Goal: Transaction & Acquisition: Purchase product/service

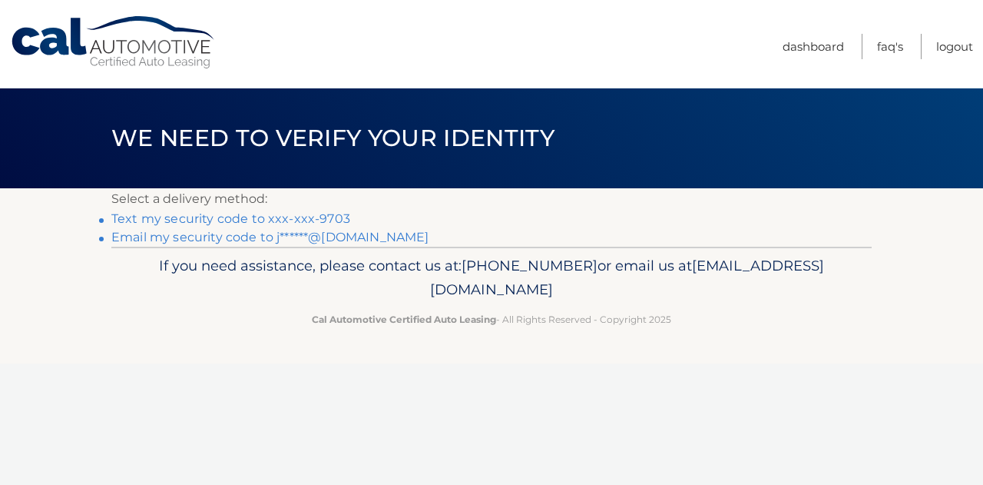
click at [326, 217] on link "Text my security code to xxx-xxx-9703" at bounding box center [230, 218] width 239 height 15
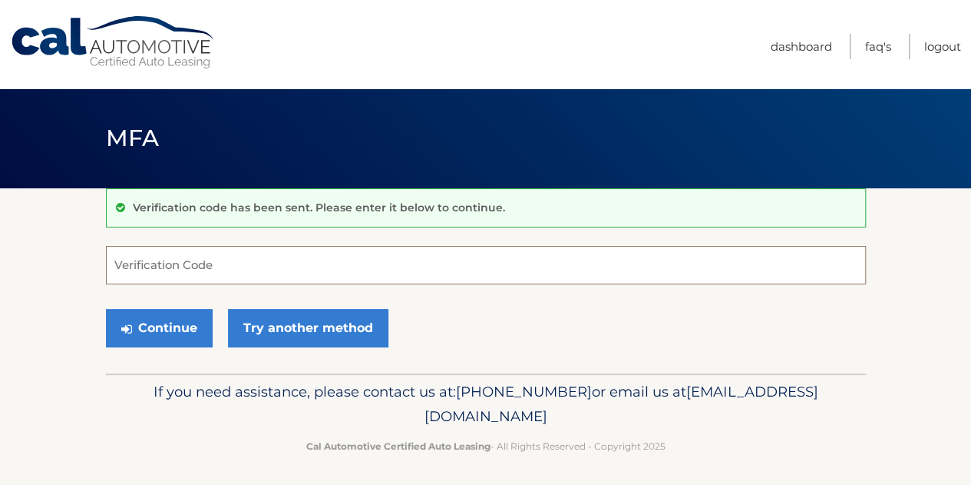
click at [154, 262] on input "Verification Code" at bounding box center [486, 265] width 760 height 38
type input "`"
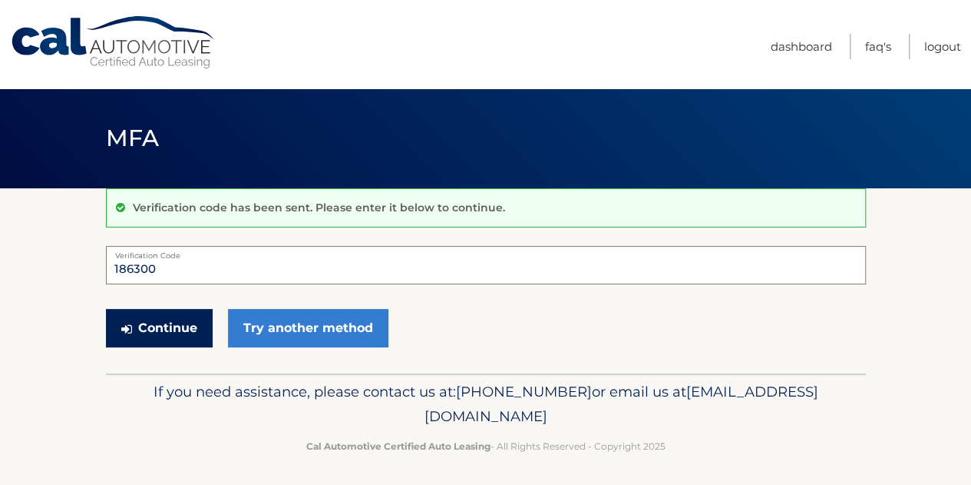
type input "186300"
click at [161, 336] on button "Continue" at bounding box center [159, 328] width 107 height 38
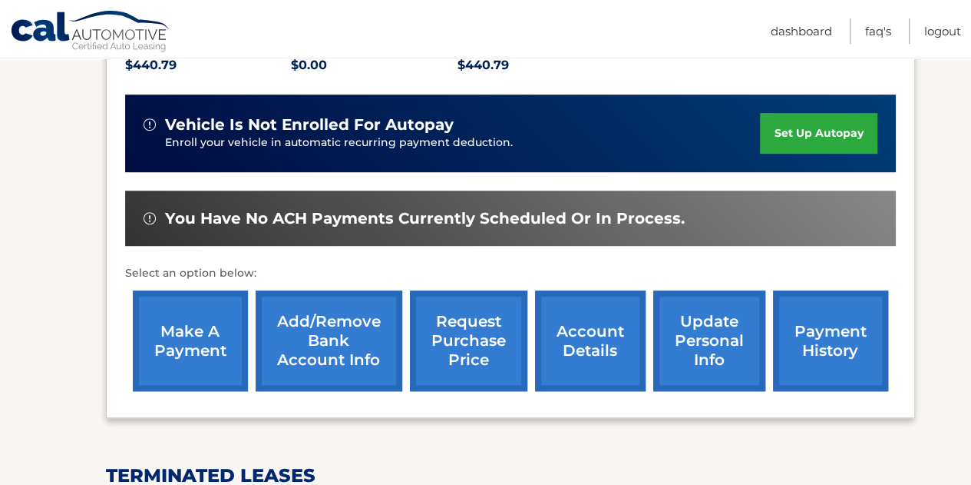
scroll to position [386, 0]
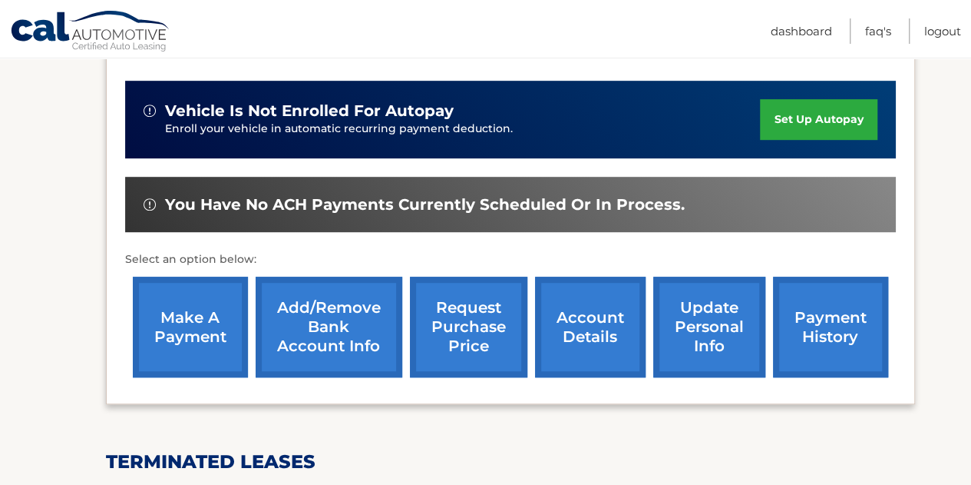
click at [176, 299] on link "make a payment" at bounding box center [190, 326] width 115 height 101
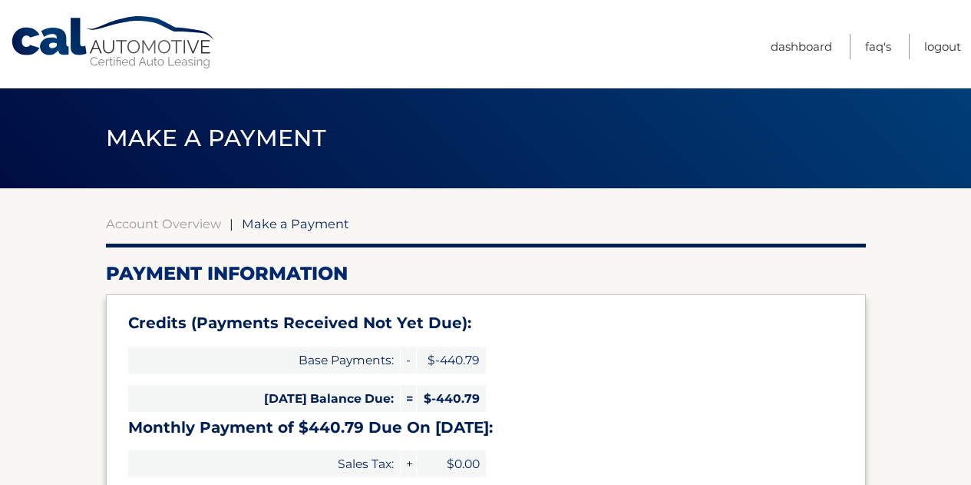
select select "Y2QxNjBhZjgtYWE1MS00YTNjLTg5MmUtNGM0NDNmYTUwMDcw"
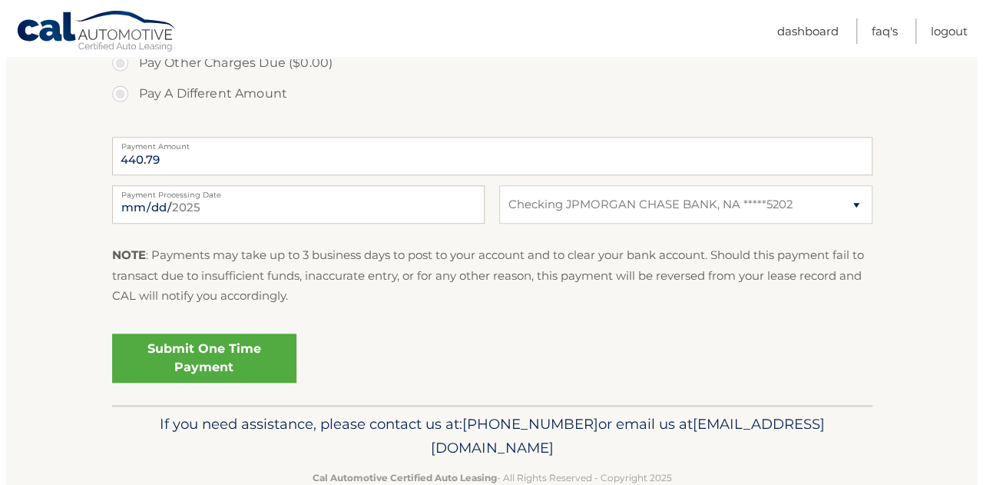
scroll to position [643, 0]
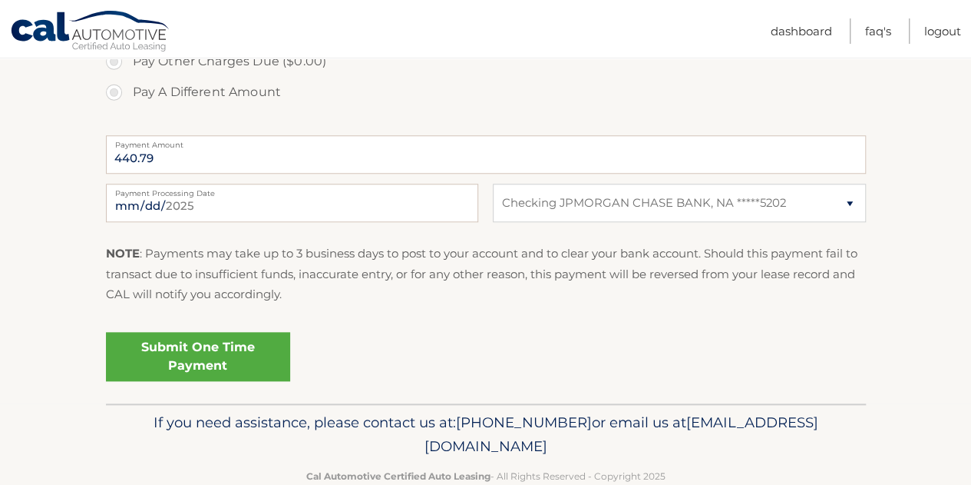
click at [157, 361] on link "Submit One Time Payment" at bounding box center [198, 356] width 184 height 49
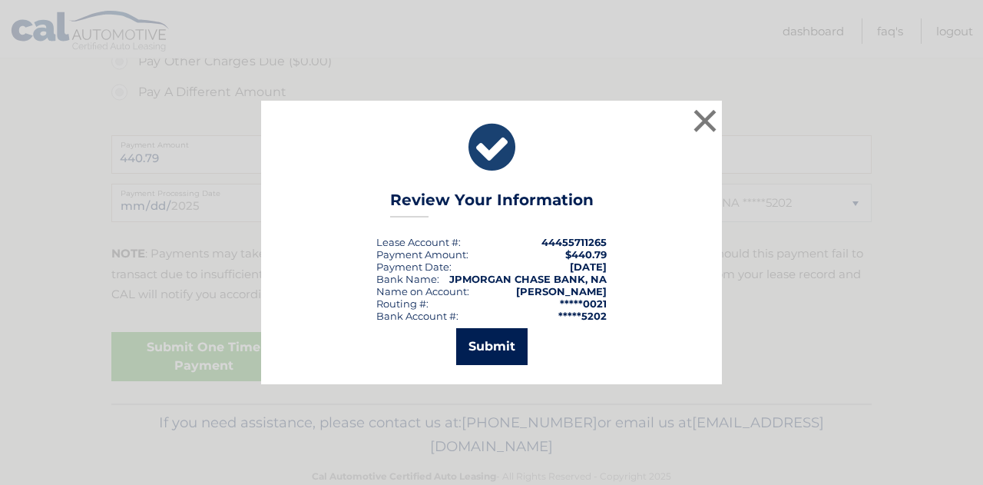
click at [493, 343] on button "Submit" at bounding box center [491, 346] width 71 height 37
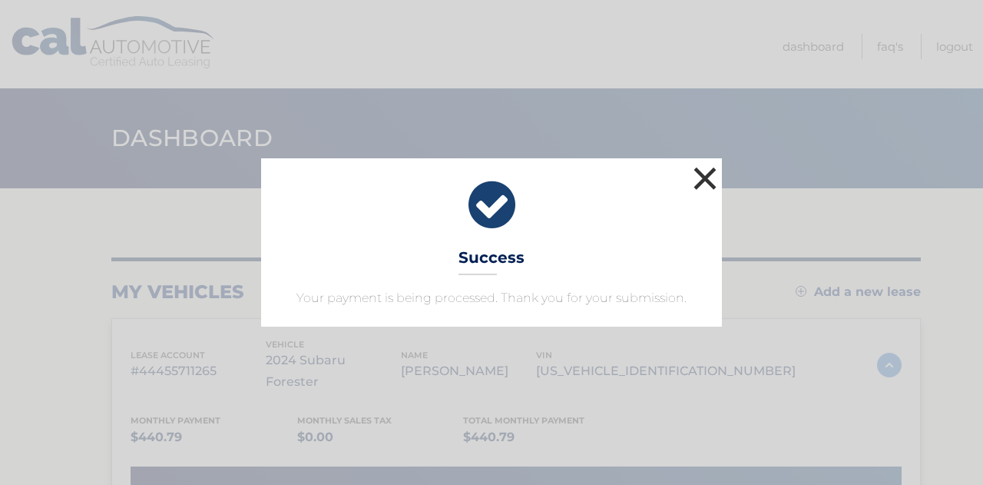
click at [696, 177] on button "×" at bounding box center [705, 178] width 31 height 31
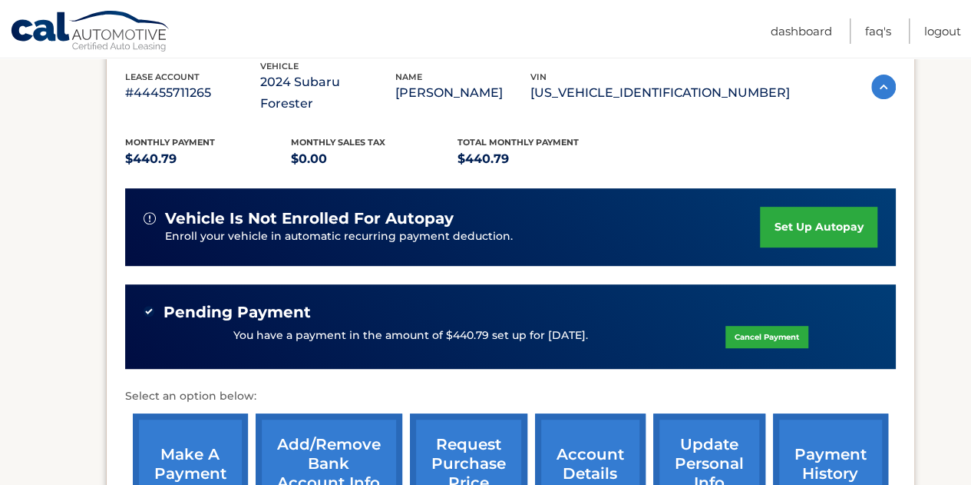
scroll to position [276, 0]
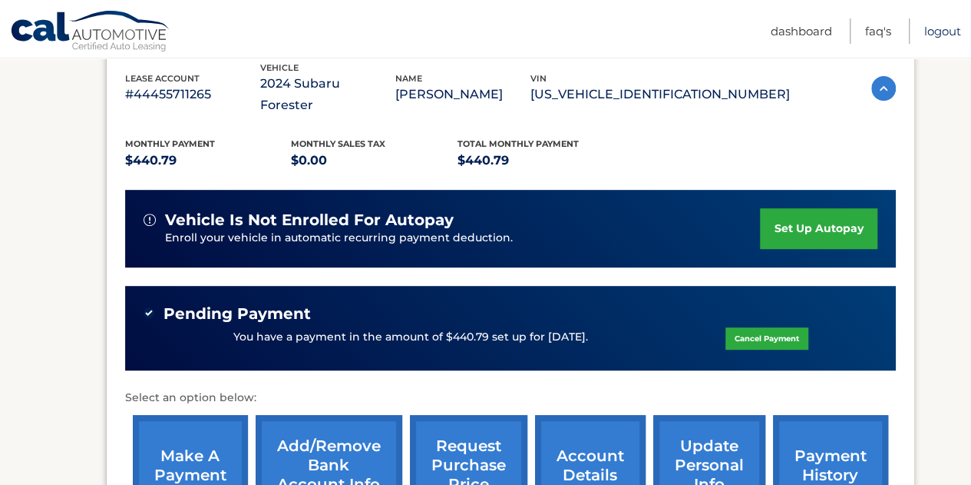
click at [947, 28] on link "Logout" at bounding box center [943, 30] width 37 height 25
